Goal: Navigation & Orientation: Understand site structure

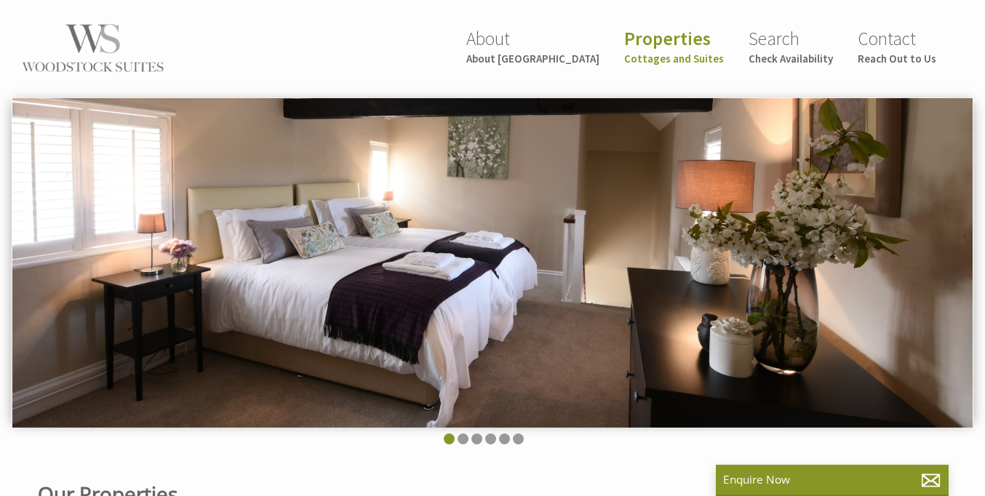
scroll to position [0, 13]
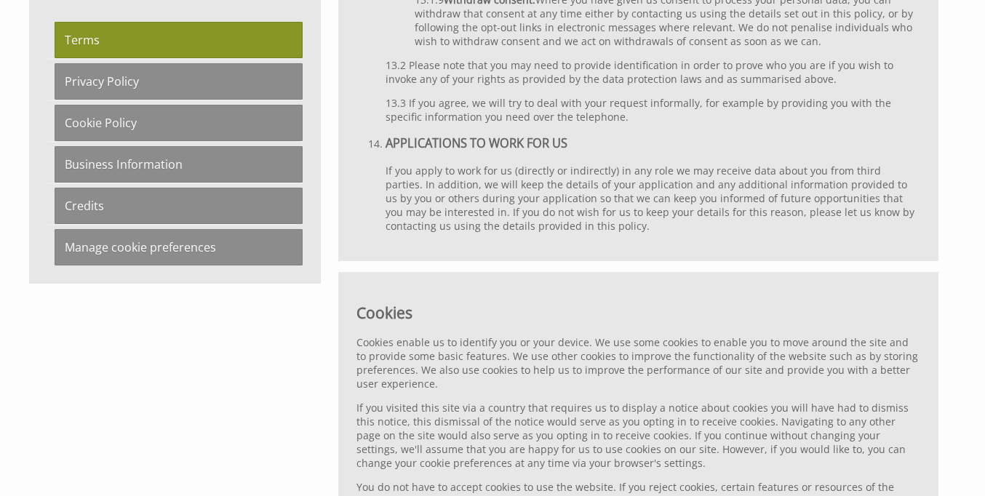
scroll to position [6140, 0]
